Goal: Navigation & Orientation: Find specific page/section

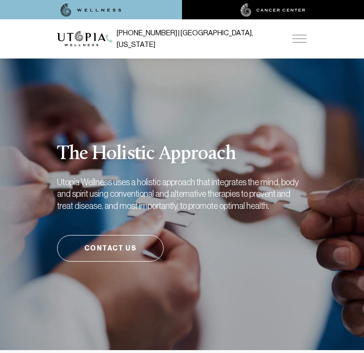
click at [298, 40] on div "[PHONE_NUMBER] | [GEOGRAPHIC_DATA], [US_STATE]" at bounding box center [205, 39] width 201 height 24
click at [298, 38] on img at bounding box center [299, 39] width 15 height 8
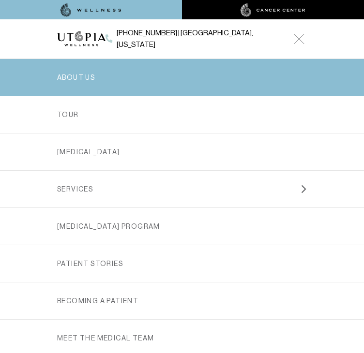
click at [91, 70] on link "ABOUT US" at bounding box center [182, 77] width 250 height 37
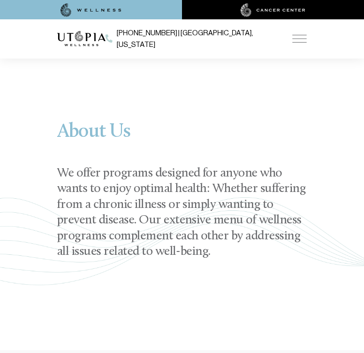
click at [83, 35] on img at bounding box center [81, 38] width 48 height 15
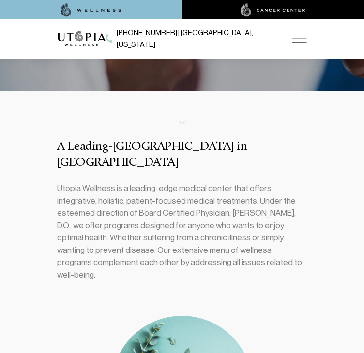
scroll to position [259, 0]
